Goal: Browse casually: Explore the website without a specific task or goal

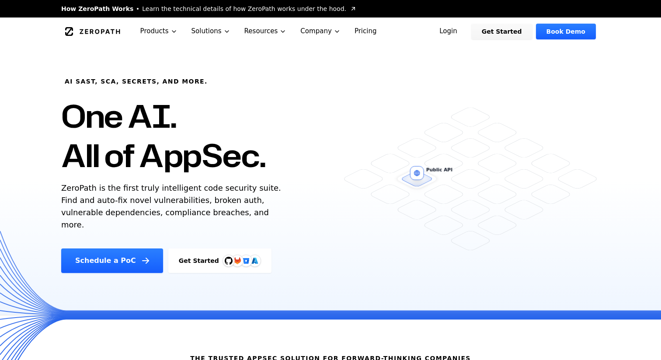
click at [211, 198] on p "ZeroPath is the first truly intelligent code security suite. Find and auto-fix …" at bounding box center [173, 206] width 224 height 49
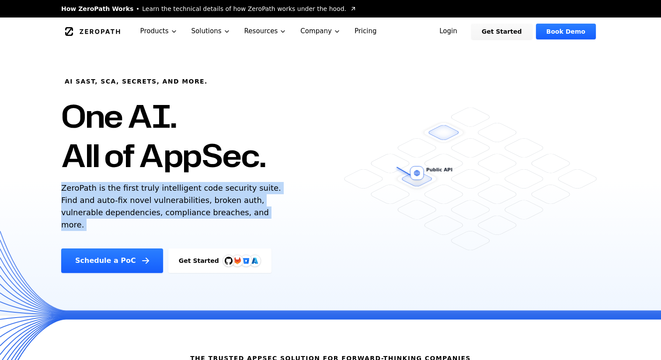
click at [211, 198] on p "ZeroPath is the first truly intelligent code security suite. Find and auto-fix …" at bounding box center [173, 206] width 224 height 49
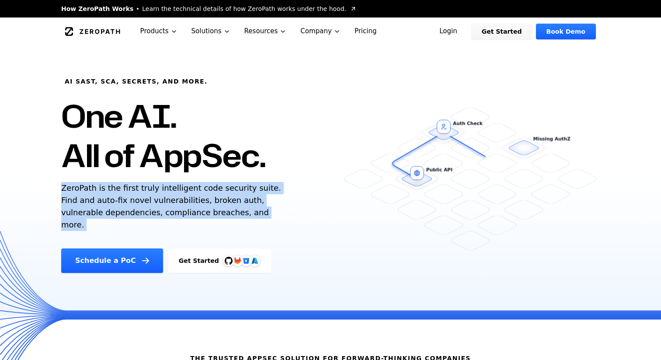
click at [211, 198] on p "ZeroPath is the first truly intelligent code security suite. Find and auto-fix …" at bounding box center [173, 206] width 224 height 49
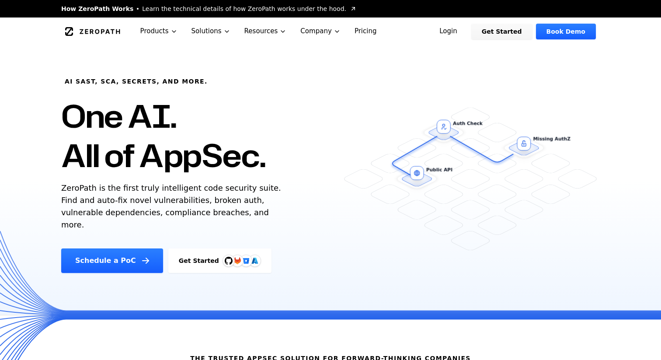
click at [211, 198] on p "ZeroPath is the first truly intelligent code security suite. Find and auto-fix …" at bounding box center [173, 206] width 224 height 49
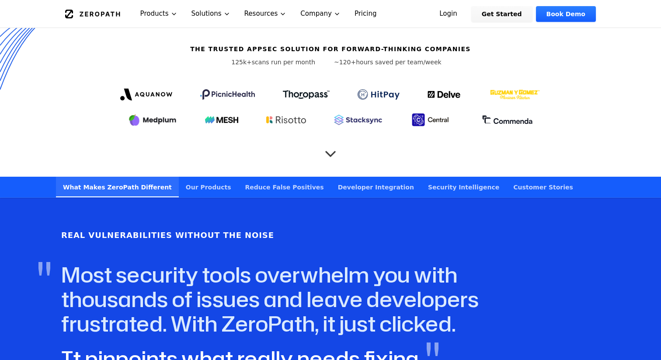
scroll to position [330, 0]
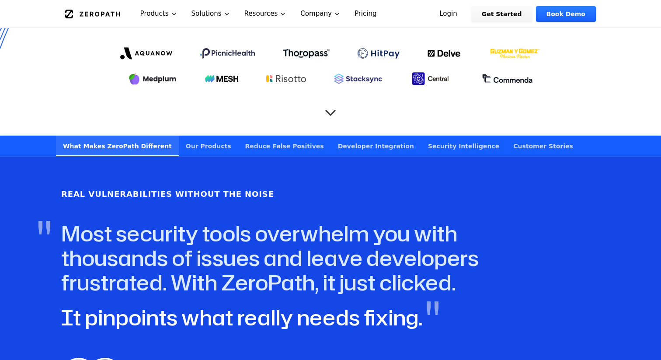
click at [276, 302] on span "It pinpoints what really needs fixing." at bounding box center [241, 316] width 361 height 29
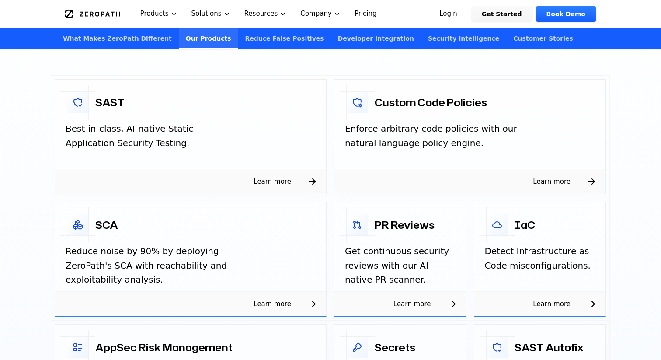
scroll to position [1409, 0]
